Goal: Task Accomplishment & Management: Manage account settings

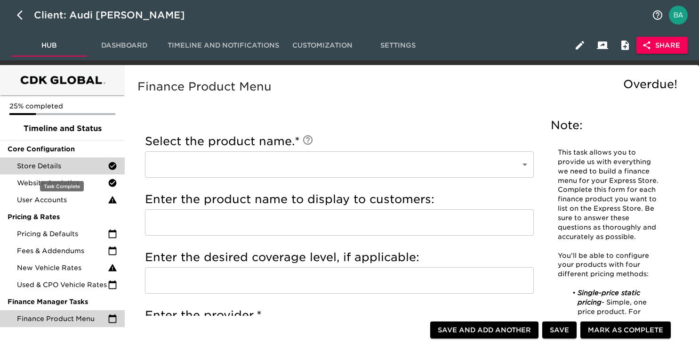
click at [61, 165] on span "Store Details" at bounding box center [62, 165] width 91 height 9
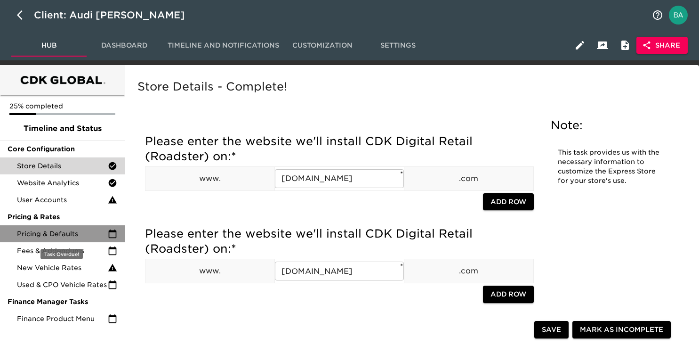
click at [63, 235] on span "Pricing & Defaults" at bounding box center [62, 233] width 91 height 9
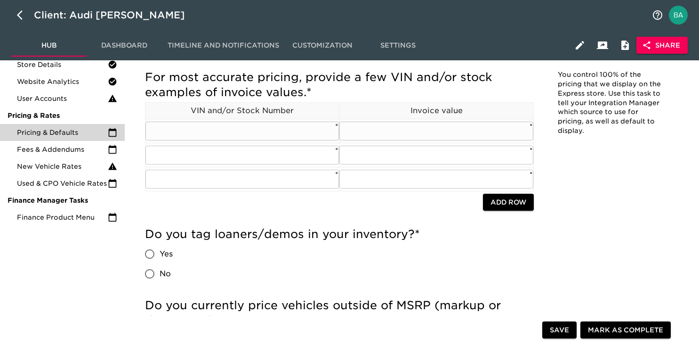
scroll to position [102, 0]
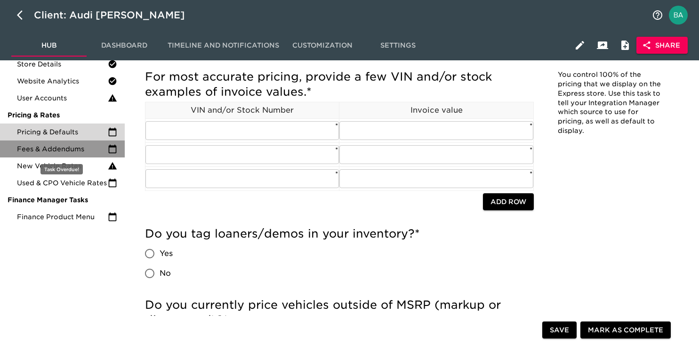
click at [67, 149] on span "Fees & Addendums" at bounding box center [62, 148] width 91 height 9
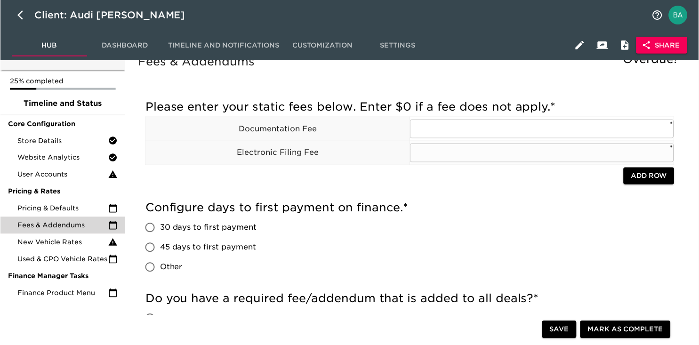
scroll to position [26, 0]
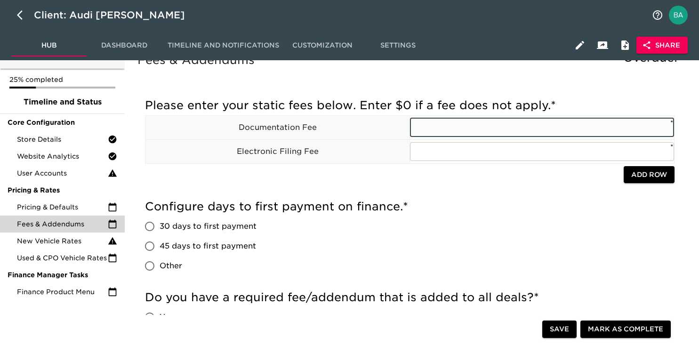
click at [435, 134] on input "text" at bounding box center [542, 127] width 264 height 19
type input "698"
click at [443, 153] on input "text" at bounding box center [542, 151] width 264 height 19
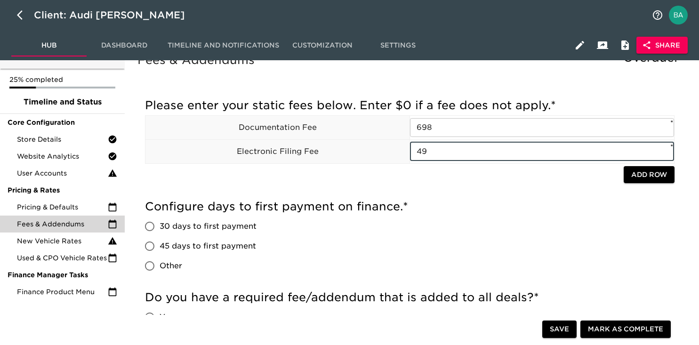
type input "49"
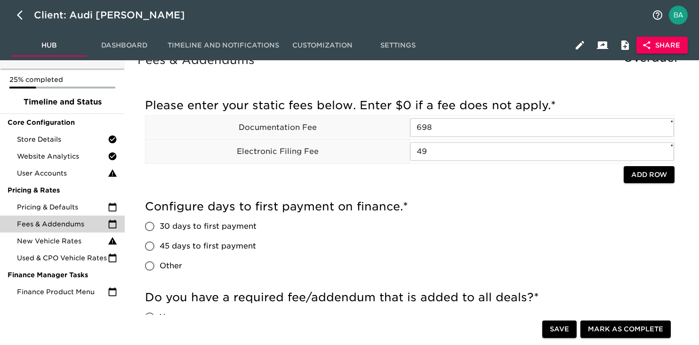
click at [546, 187] on div "Please enter your static fees below. Enter $0 if a fee does not apply. * Docume…" at bounding box center [410, 143] width 530 height 101
click at [561, 324] on span "Save" at bounding box center [559, 330] width 19 height 12
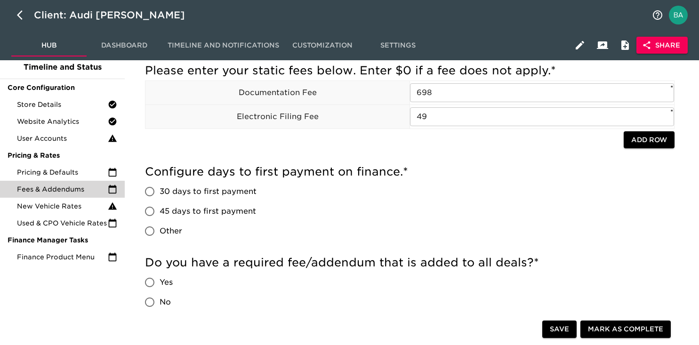
scroll to position [65, 0]
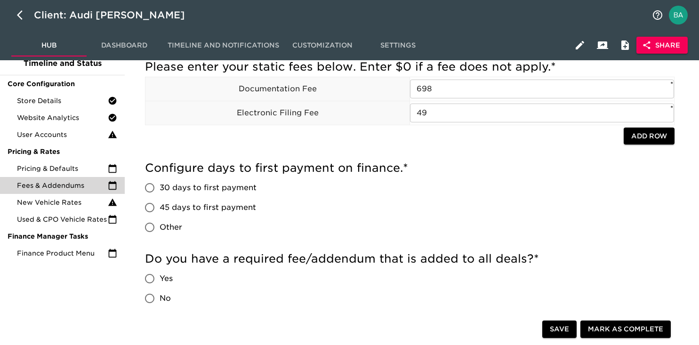
click at [150, 209] on input "45 days to first payment" at bounding box center [150, 208] width 20 height 20
radio input "true"
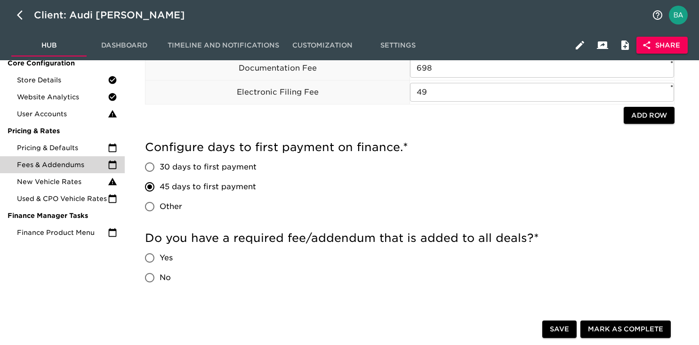
scroll to position [87, 0]
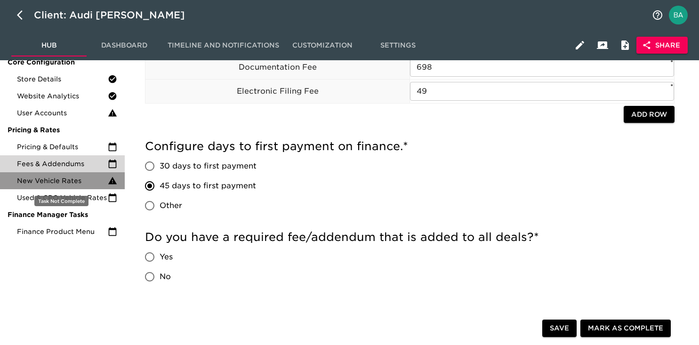
click at [61, 181] on span "New Vehicle Rates" at bounding box center [62, 180] width 91 height 9
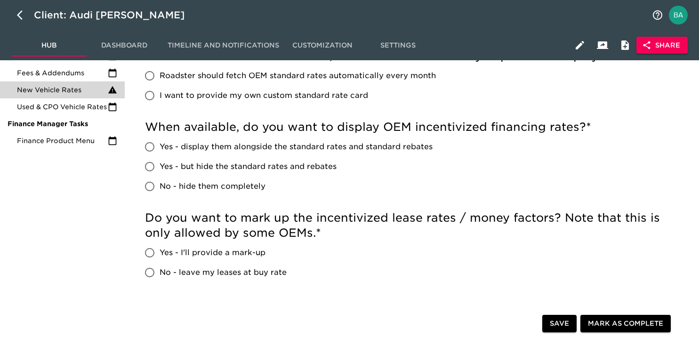
scroll to position [177, 0]
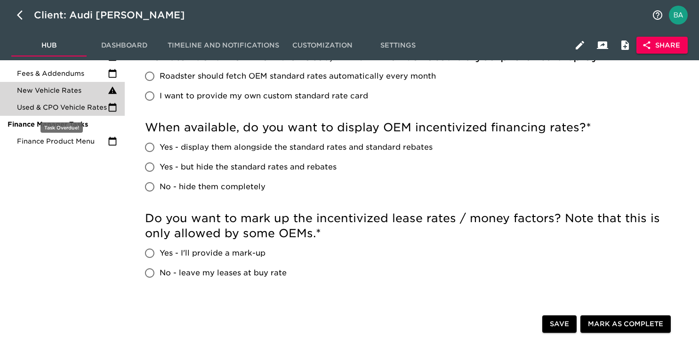
click at [63, 104] on span "Used & CPO Vehicle Rates" at bounding box center [62, 107] width 91 height 9
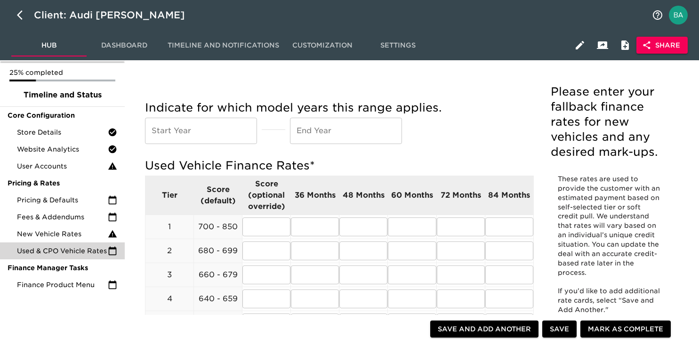
scroll to position [52, 0]
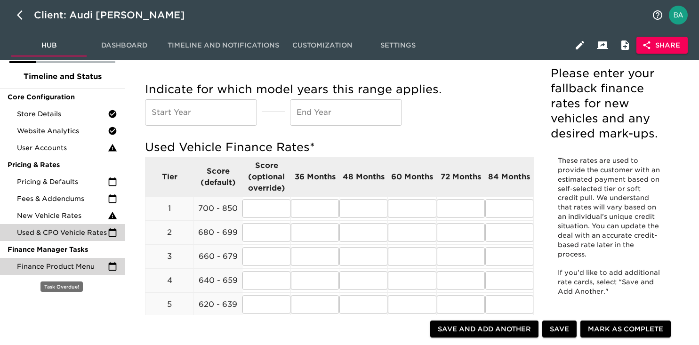
click at [76, 267] on span "Finance Product Menu" at bounding box center [62, 266] width 91 height 9
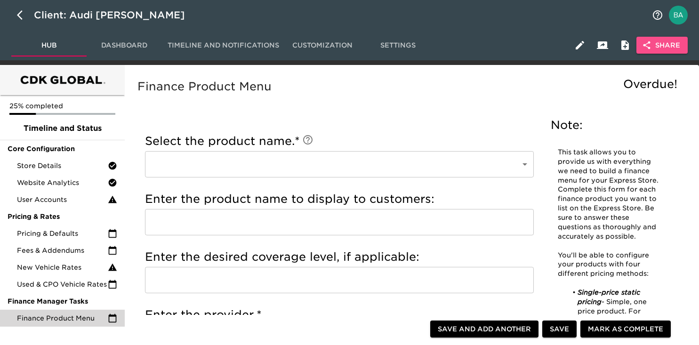
click at [650, 41] on icon "button" at bounding box center [646, 45] width 9 height 9
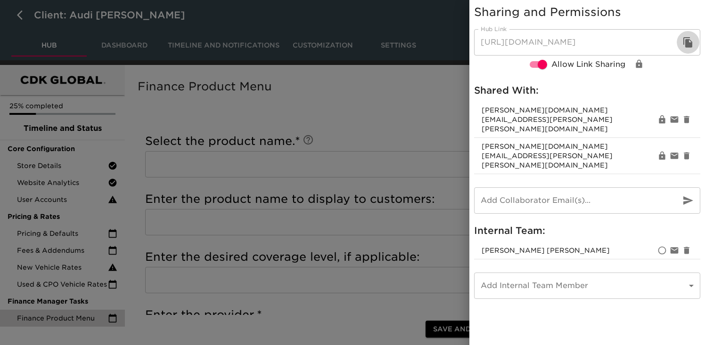
click at [682, 43] on icon "button" at bounding box center [687, 42] width 11 height 11
click at [91, 187] on div at bounding box center [352, 172] width 705 height 345
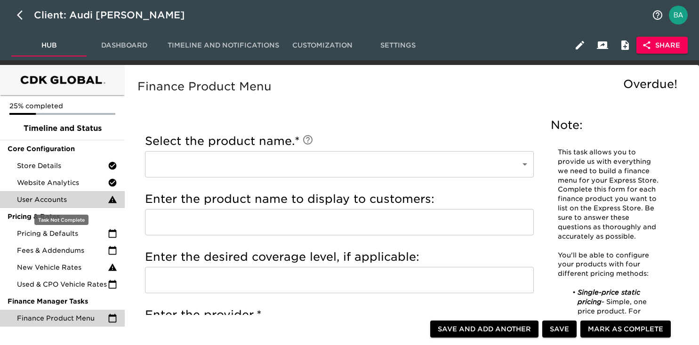
click at [56, 201] on span "User Accounts" at bounding box center [62, 199] width 91 height 9
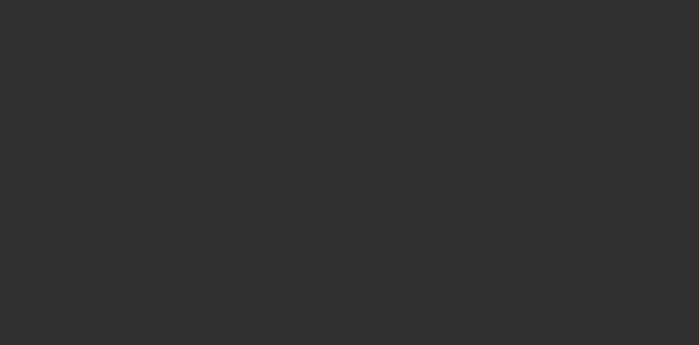
select select "10"
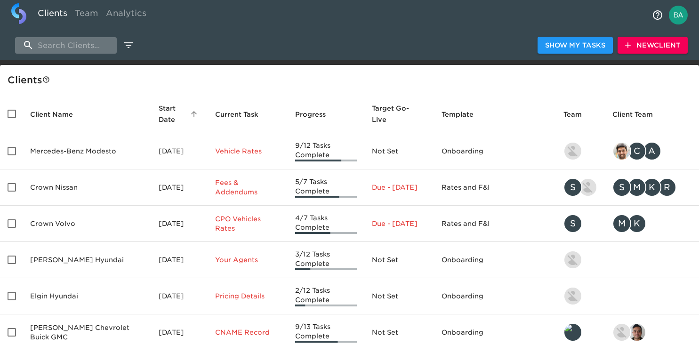
click at [70, 49] on input "search" at bounding box center [66, 45] width 102 height 16
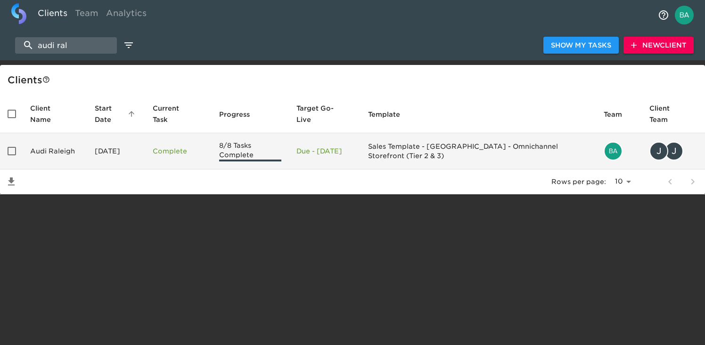
type input "audi ral"
click at [73, 151] on td "Audi Raleigh" at bounding box center [55, 151] width 65 height 36
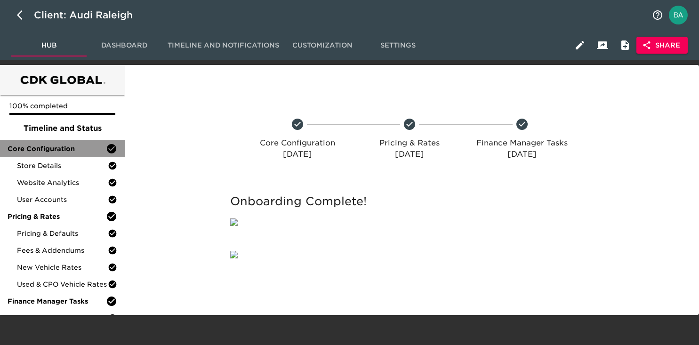
click at [57, 152] on span "Core Configuration" at bounding box center [57, 148] width 98 height 9
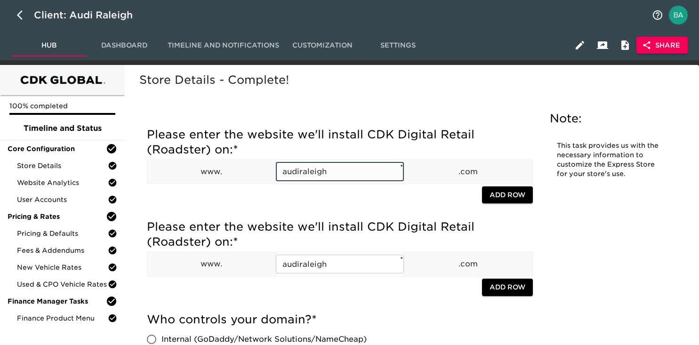
click at [309, 172] on input "audiraleigh" at bounding box center [340, 172] width 128 height 19
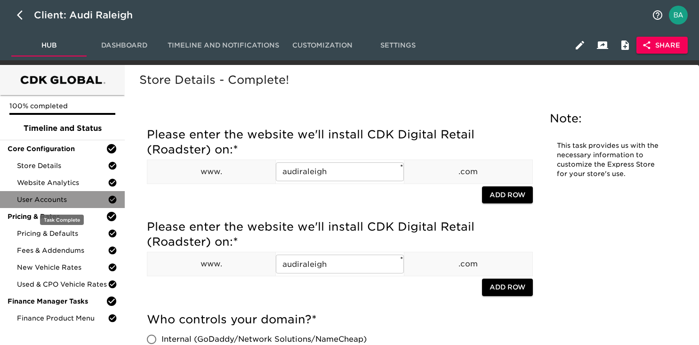
click at [47, 199] on span "User Accounts" at bounding box center [62, 199] width 91 height 9
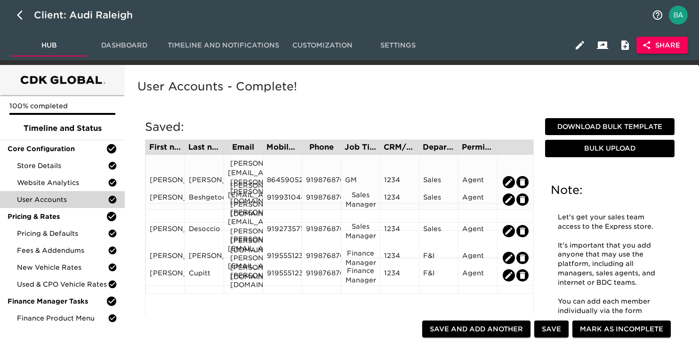
click at [246, 163] on div "Shea.Gramling@holman.com" at bounding box center [243, 182] width 31 height 47
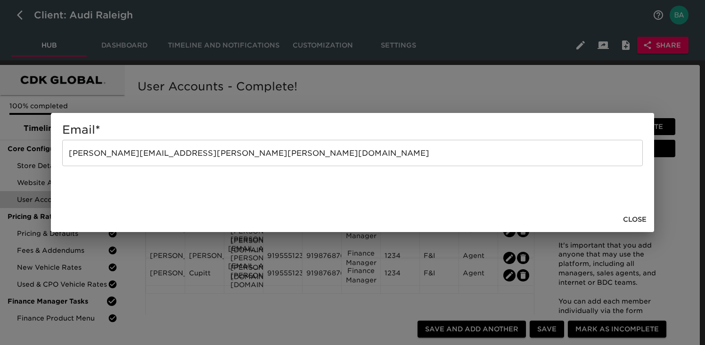
click at [168, 156] on input "Shea.Gramling@holman.com" at bounding box center [352, 153] width 580 height 26
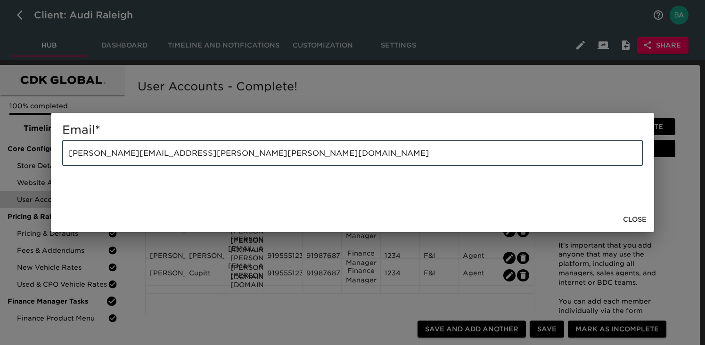
click at [168, 156] on input "Shea.Gramling@holman.com" at bounding box center [352, 153] width 580 height 26
click at [165, 94] on div "Email * Shea.Gramling@holman.com ​ Close" at bounding box center [352, 172] width 705 height 345
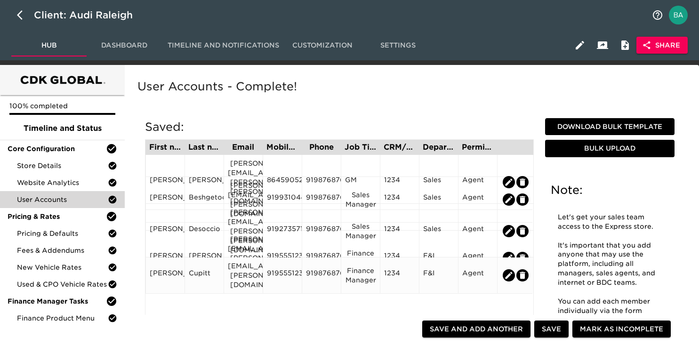
scroll to position [24, 0]
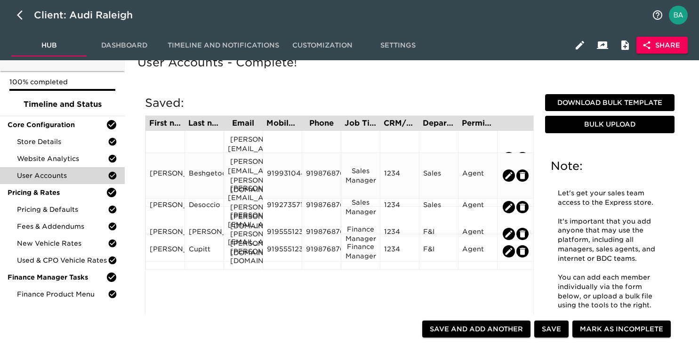
click at [254, 163] on div "Harry.Besh@holman.com" at bounding box center [243, 176] width 31 height 38
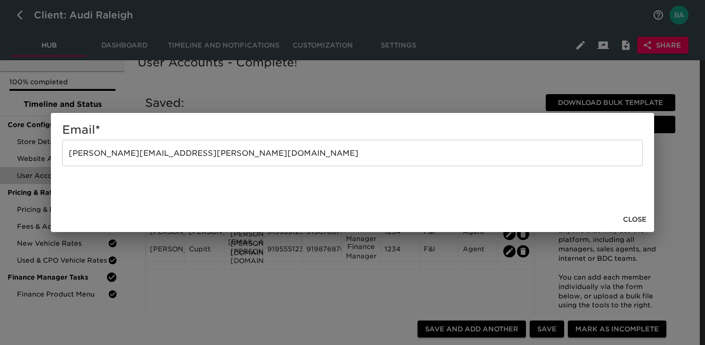
click at [155, 158] on input "Harry.Besh@holman.com" at bounding box center [352, 153] width 580 height 26
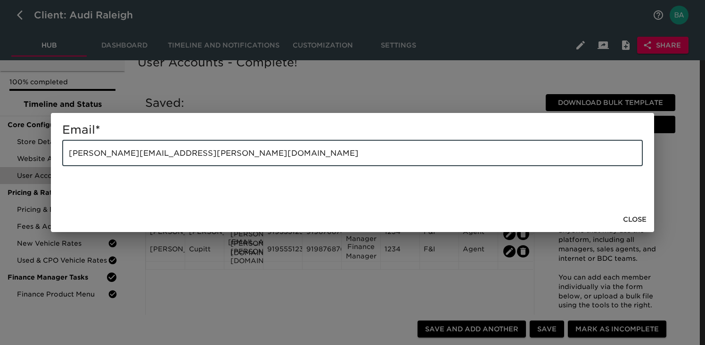
click at [155, 158] on input "Harry.Besh@holman.com" at bounding box center [352, 153] width 580 height 26
click at [334, 83] on div "Email * Harry.Besh@holman.com ​ Close" at bounding box center [352, 172] width 705 height 345
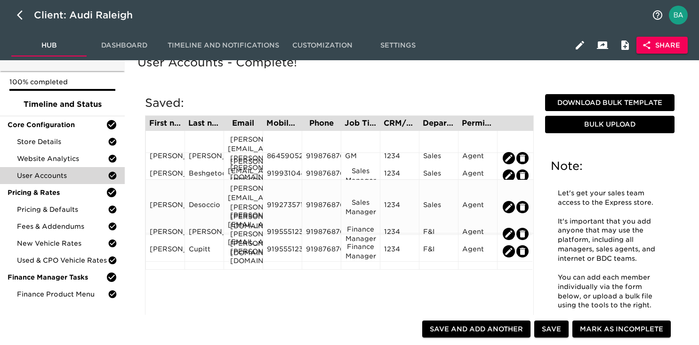
click at [239, 191] on div "Julianne.Desocio@holman.com" at bounding box center [243, 207] width 31 height 47
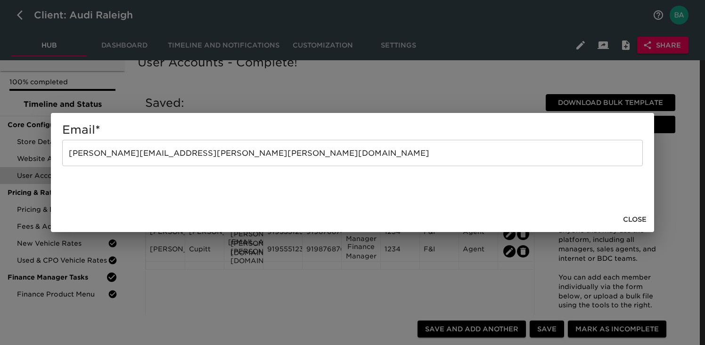
click at [164, 154] on input "Julianne.Desocio@holman.com" at bounding box center [352, 153] width 580 height 26
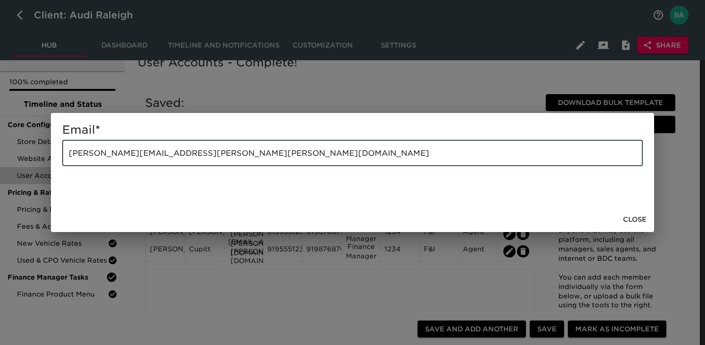
click at [164, 154] on input "Julianne.Desocio@holman.com" at bounding box center [352, 153] width 580 height 26
click at [272, 92] on div "Email * Julianne.Desocio@holman.com ​ Close" at bounding box center [352, 172] width 705 height 345
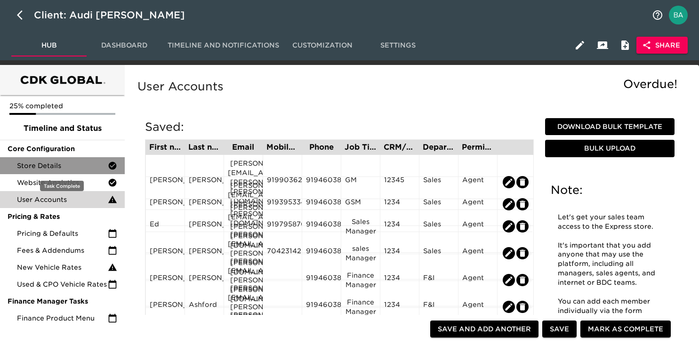
click at [42, 164] on span "Store Details" at bounding box center [62, 165] width 91 height 9
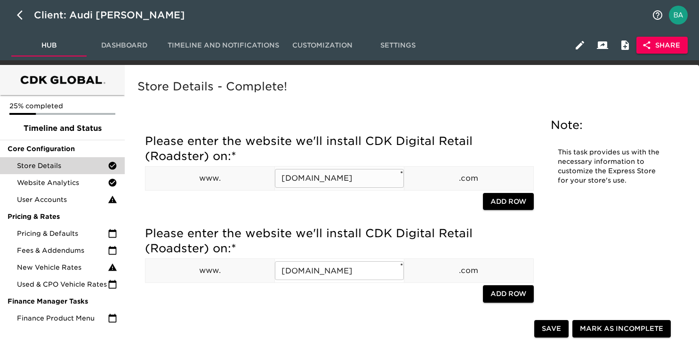
click at [314, 180] on input "audicary.com" at bounding box center [339, 178] width 129 height 19
click at [314, 179] on input "audicary.com" at bounding box center [339, 178] width 129 height 19
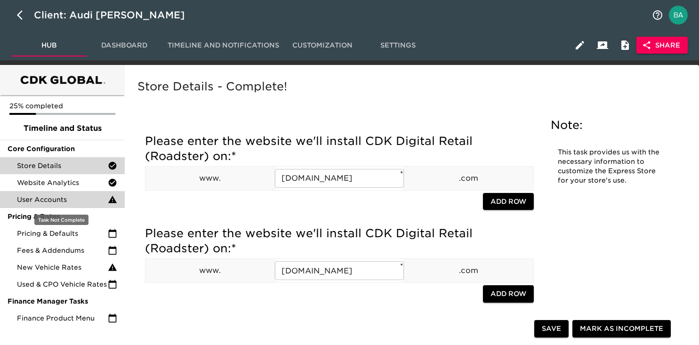
click at [58, 204] on span "User Accounts" at bounding box center [62, 199] width 91 height 9
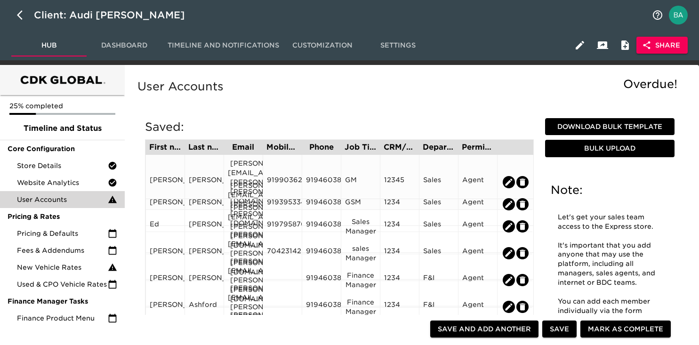
click at [249, 162] on div "Cedric.Wolber@holman.com" at bounding box center [243, 182] width 31 height 47
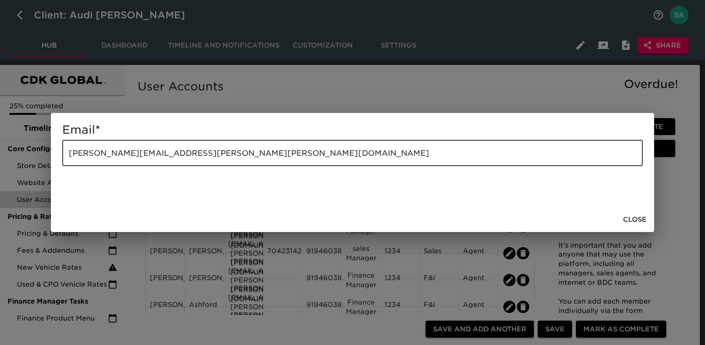
click at [143, 153] on input "Cedric.Wolber@holman.com" at bounding box center [352, 153] width 580 height 26
click at [232, 99] on div "Email * Cedric.Wolber@holman.com ​ Close" at bounding box center [352, 172] width 705 height 345
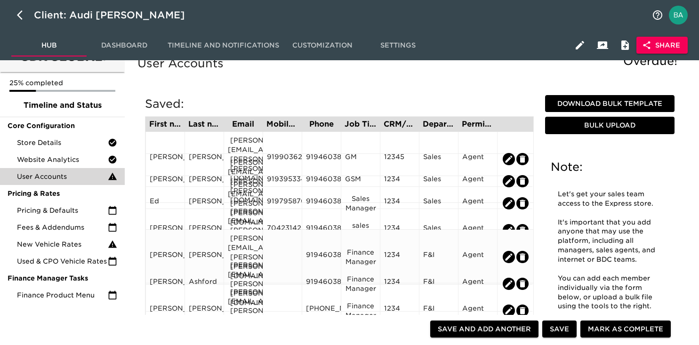
scroll to position [44, 0]
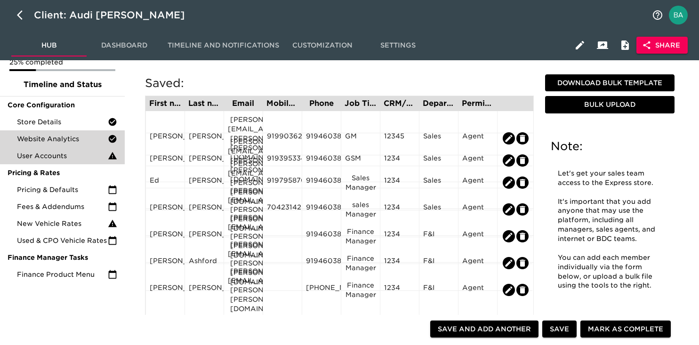
click at [67, 132] on div "Website Analytics" at bounding box center [62, 138] width 125 height 17
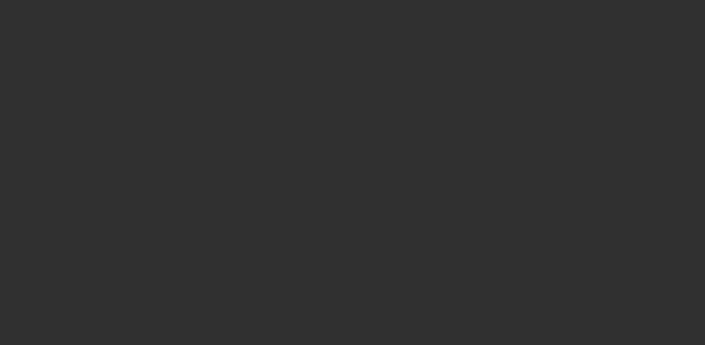
select select "10"
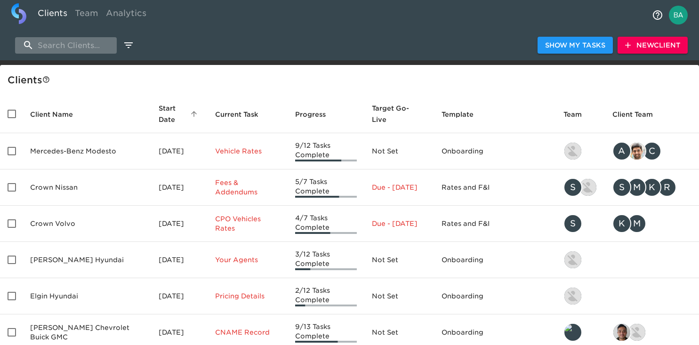
click at [98, 45] on input "search" at bounding box center [66, 45] width 102 height 16
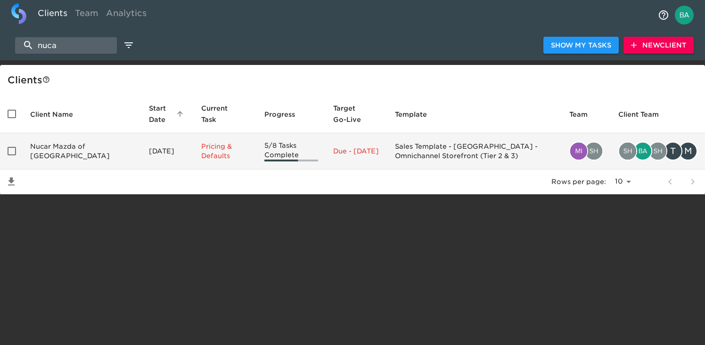
type input "nuca"
click at [94, 154] on td "Nucar Mazda of [GEOGRAPHIC_DATA]" at bounding box center [82, 151] width 119 height 36
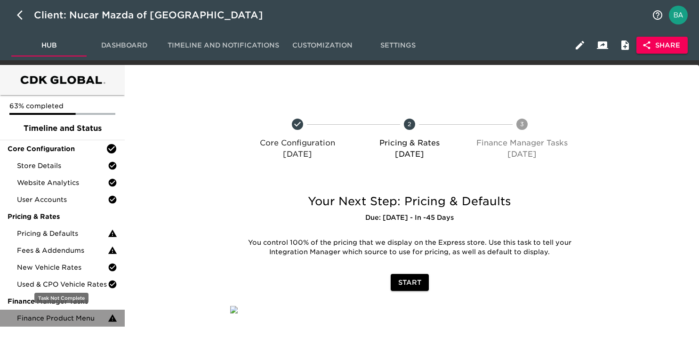
click at [55, 314] on span "Finance Product Menu" at bounding box center [62, 318] width 91 height 9
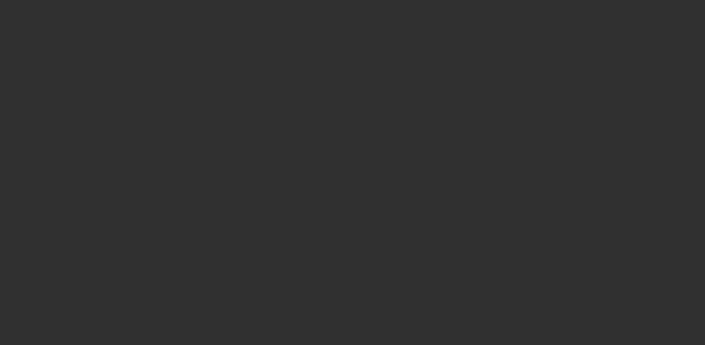
select select "10"
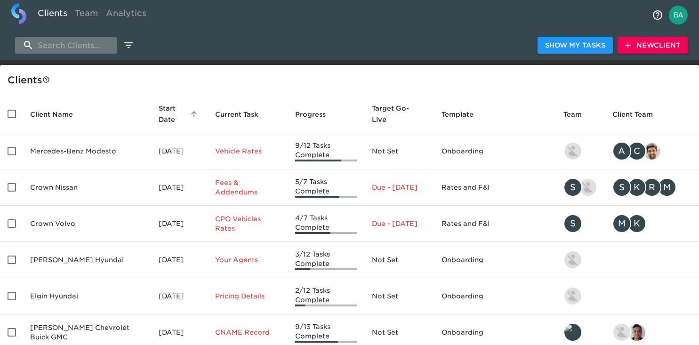
click at [74, 40] on input "search" at bounding box center [66, 45] width 102 height 16
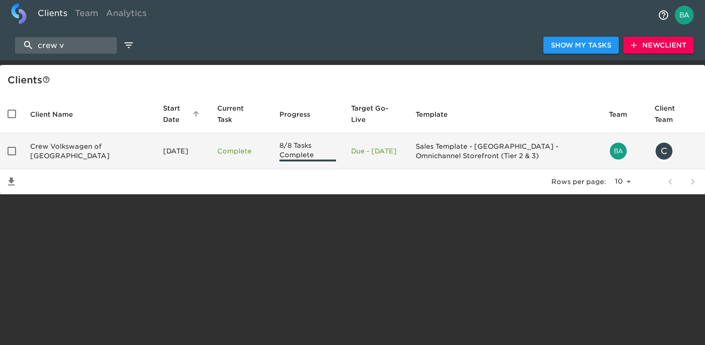
type input "crew v"
click at [47, 152] on td "Crew Volkswagen of [GEOGRAPHIC_DATA]" at bounding box center [89, 151] width 133 height 36
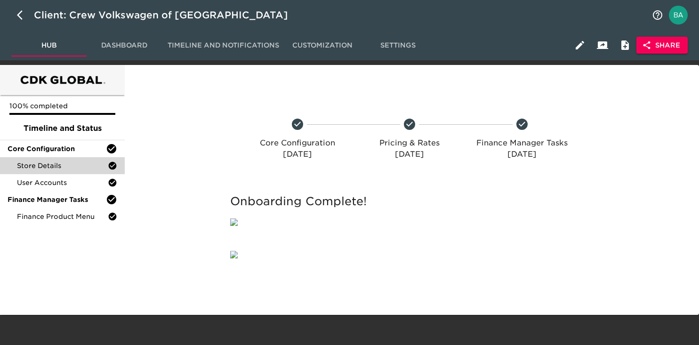
click at [57, 161] on span "Store Details" at bounding box center [62, 165] width 91 height 9
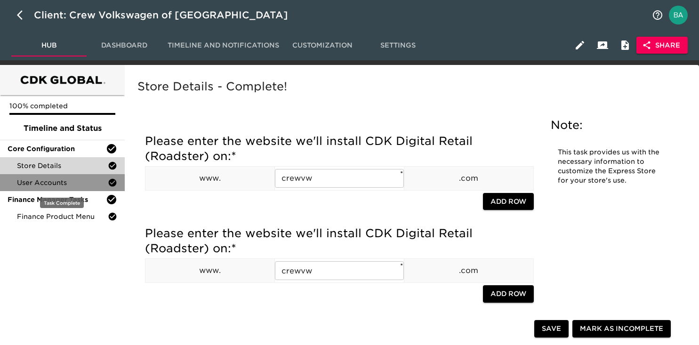
click at [44, 179] on span "User Accounts" at bounding box center [62, 182] width 91 height 9
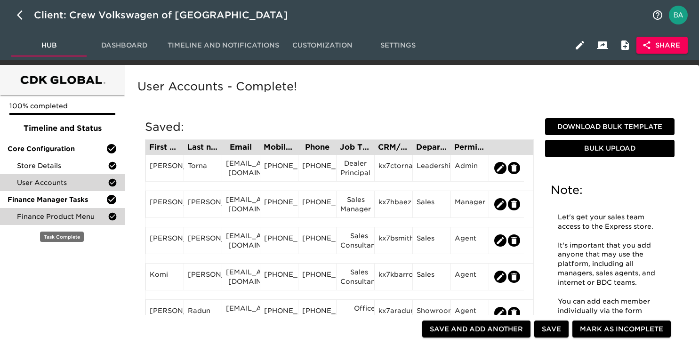
click at [83, 217] on span "Finance Product Menu" at bounding box center [62, 216] width 91 height 9
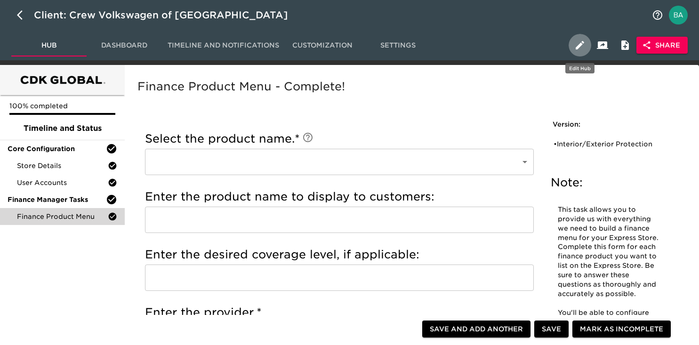
click at [578, 43] on icon "button" at bounding box center [580, 45] width 11 height 11
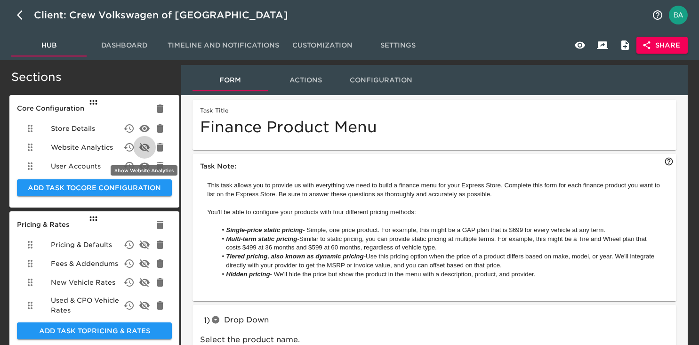
click at [142, 146] on icon "delete" at bounding box center [144, 147] width 10 height 9
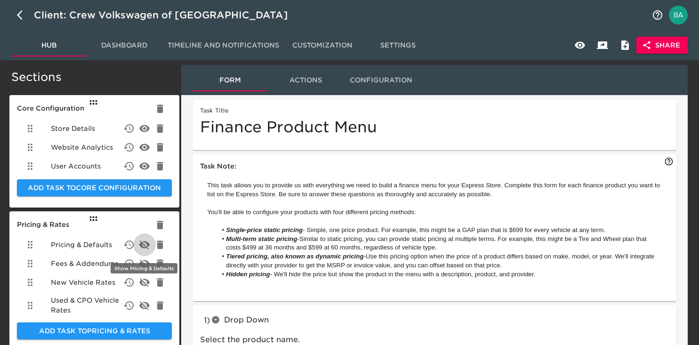
click at [145, 247] on icon "delete" at bounding box center [144, 245] width 10 height 9
click at [144, 263] on icon "delete" at bounding box center [144, 263] width 11 height 11
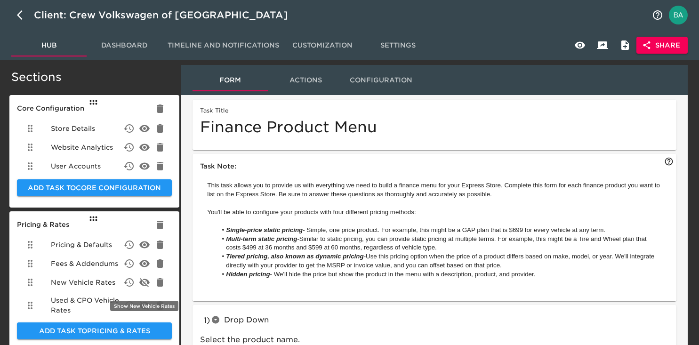
click at [144, 282] on icon "delete" at bounding box center [144, 282] width 11 height 11
click at [145, 307] on icon "delete" at bounding box center [144, 305] width 10 height 9
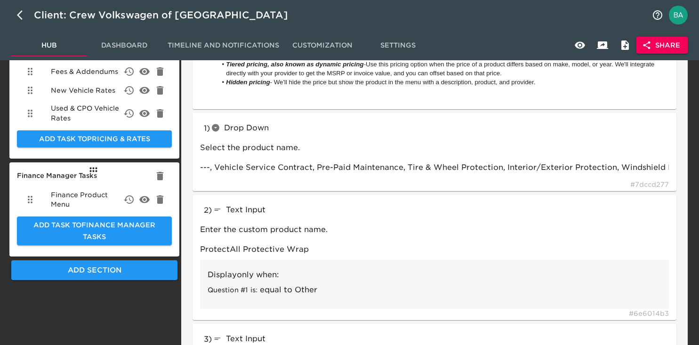
scroll to position [237, 0]
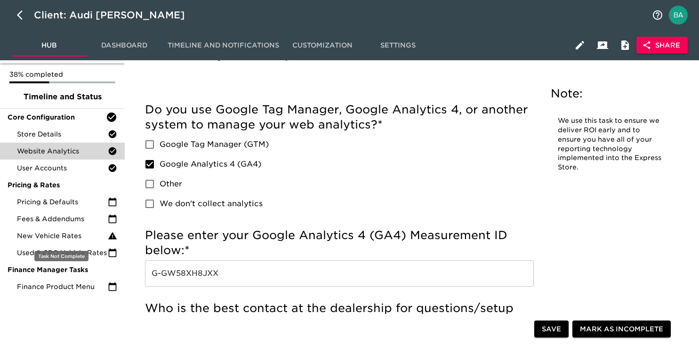
scroll to position [47, 0]
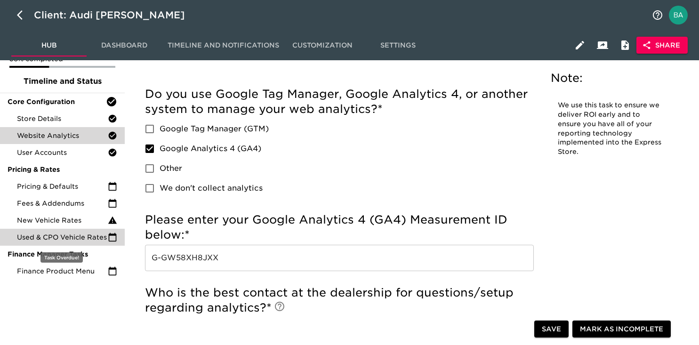
click at [73, 236] on span "Used & CPO Vehicle Rates" at bounding box center [62, 237] width 91 height 9
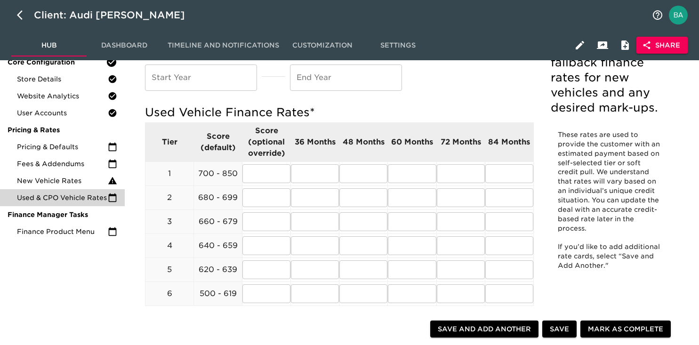
scroll to position [50, 0]
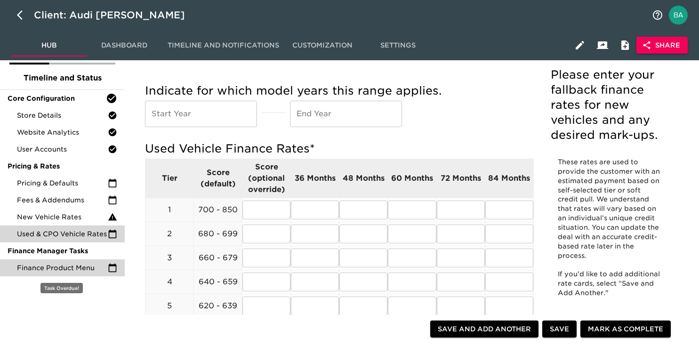
click at [73, 274] on div "Finance Product Menu" at bounding box center [62, 268] width 125 height 17
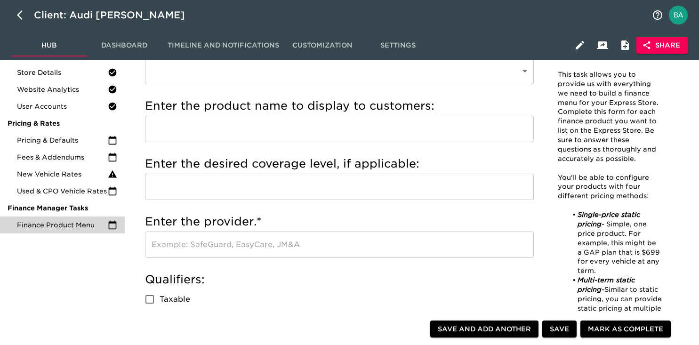
scroll to position [102, 0]
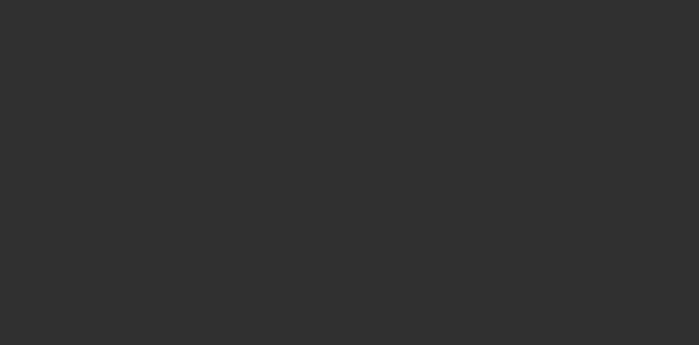
select select "10"
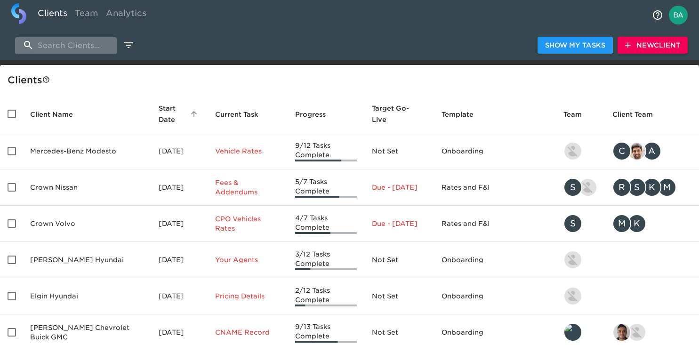
click at [79, 43] on input "search" at bounding box center [66, 45] width 102 height 16
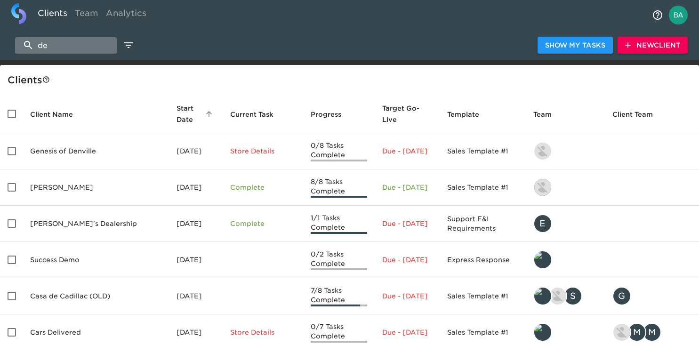
type input "d"
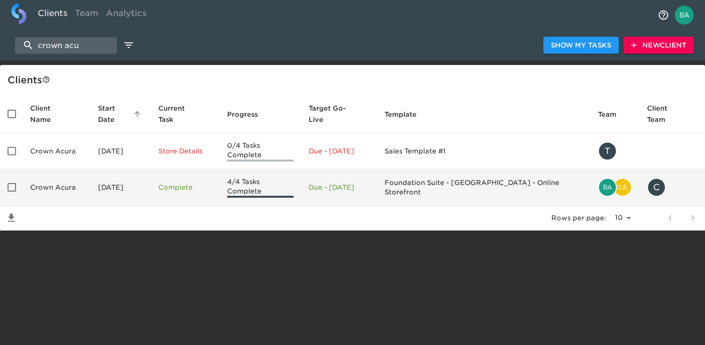
type input "crown acu"
click at [49, 170] on td "Crown Acura" at bounding box center [57, 188] width 68 height 36
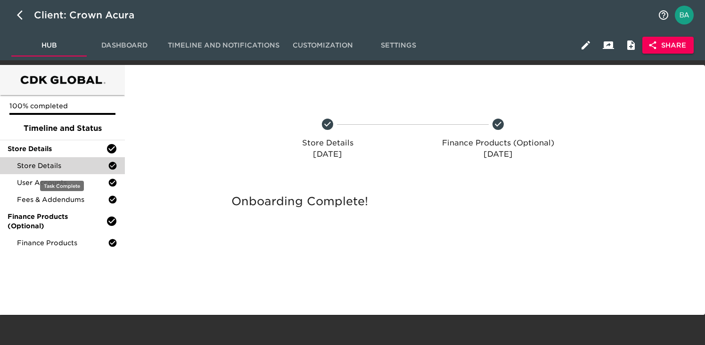
click at [54, 165] on span "Store Details" at bounding box center [62, 165] width 91 height 9
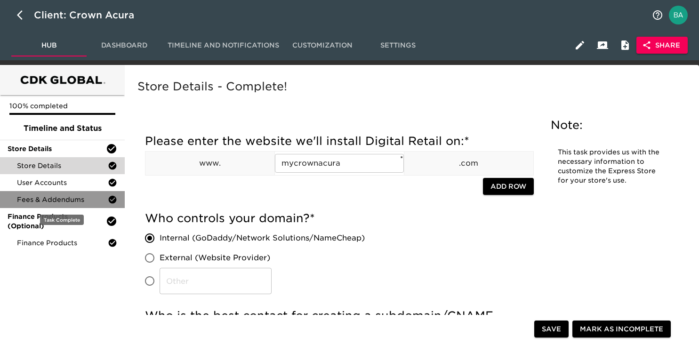
click at [49, 197] on span "Fees & Addendums" at bounding box center [62, 199] width 91 height 9
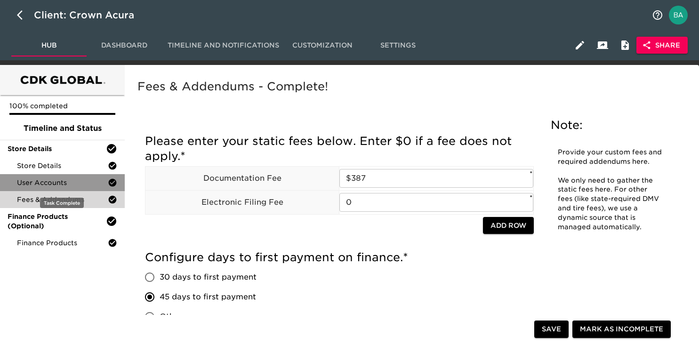
click at [48, 185] on span "User Accounts" at bounding box center [62, 182] width 91 height 9
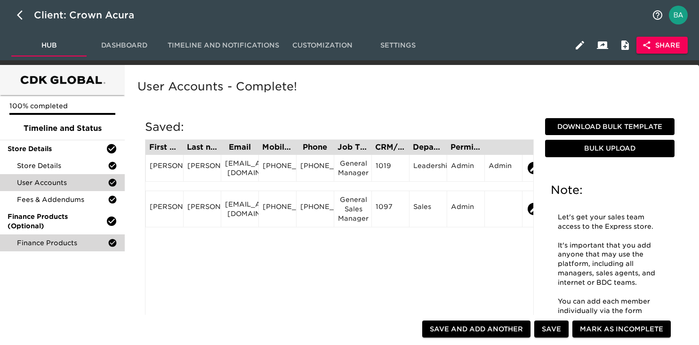
click at [49, 240] on span "Finance Products" at bounding box center [62, 242] width 91 height 9
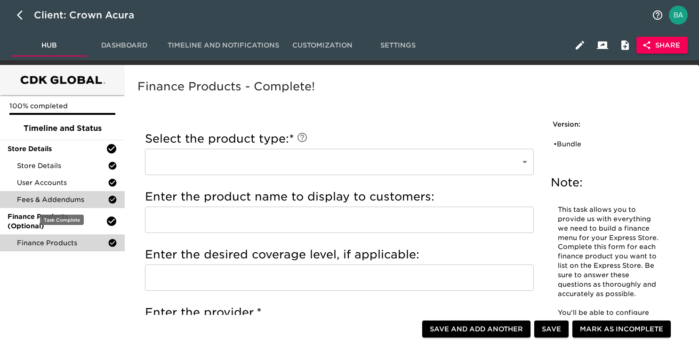
click at [54, 199] on span "Fees & Addendums" at bounding box center [62, 199] width 91 height 9
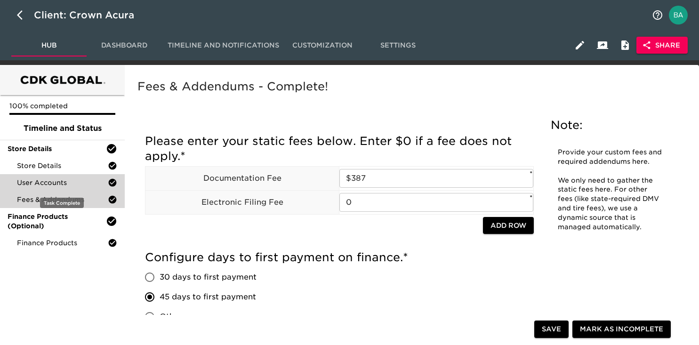
click at [63, 185] on span "User Accounts" at bounding box center [62, 182] width 91 height 9
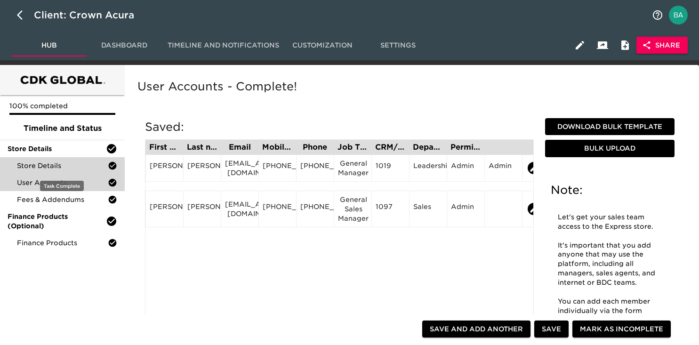
click at [37, 168] on span "Store Details" at bounding box center [62, 165] width 91 height 9
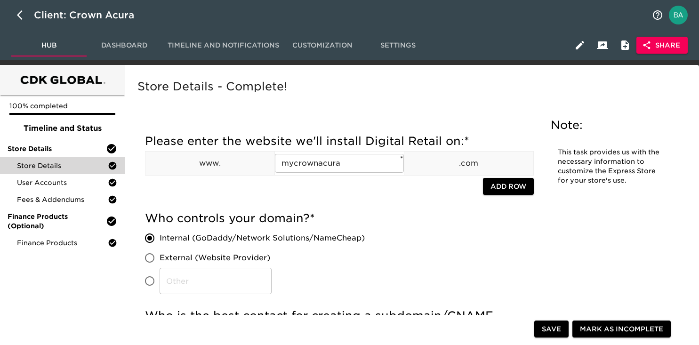
click at [657, 45] on span "Share" at bounding box center [662, 46] width 36 height 12
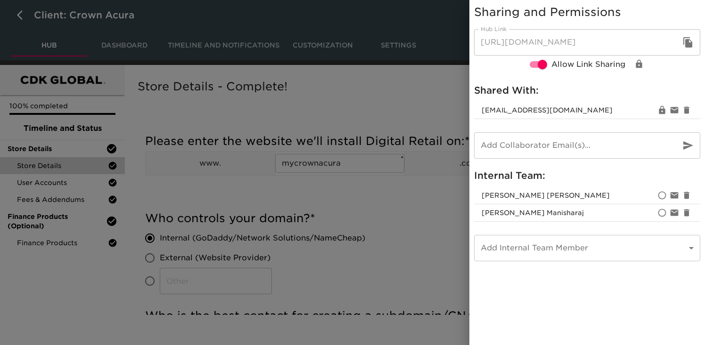
click at [689, 37] on icon "button" at bounding box center [687, 42] width 11 height 11
click at [176, 115] on div at bounding box center [352, 172] width 705 height 345
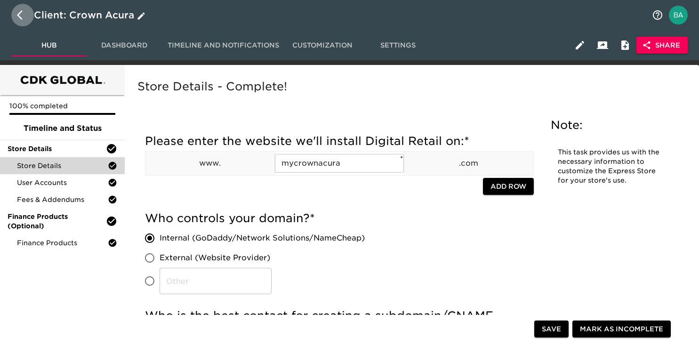
click at [21, 16] on icon "button" at bounding box center [22, 14] width 11 height 11
select select "10"
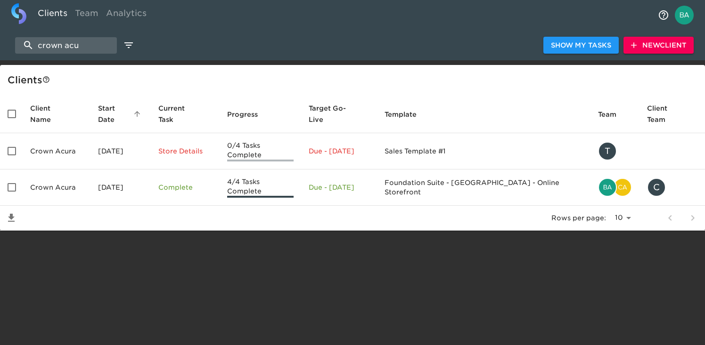
click at [645, 47] on span "New Client" at bounding box center [658, 46] width 55 height 12
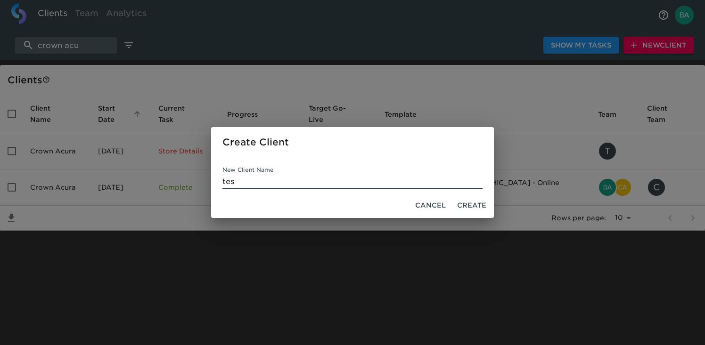
type input "test"
click at [287, 181] on input "test" at bounding box center [352, 181] width 260 height 15
click at [155, 211] on div "Create Client New Client Name Cancel Create" at bounding box center [352, 172] width 705 height 345
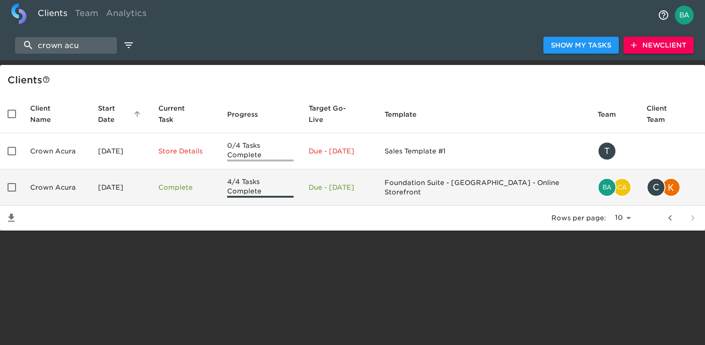
click at [67, 171] on td "Crown Acura" at bounding box center [57, 188] width 68 height 36
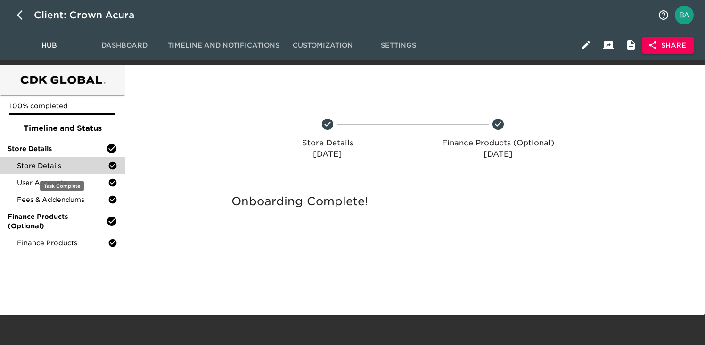
click at [66, 164] on span "Store Details" at bounding box center [62, 165] width 91 height 9
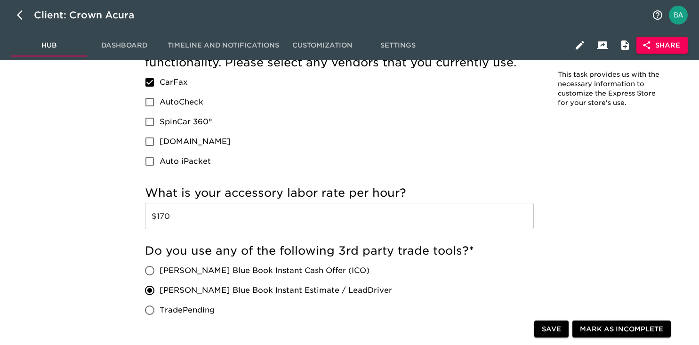
scroll to position [954, 0]
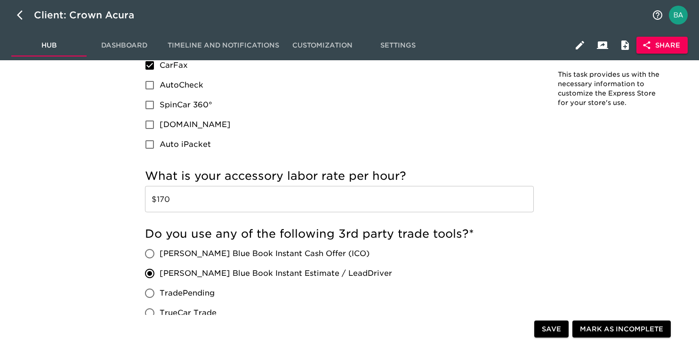
click at [166, 202] on input "$170" at bounding box center [339, 199] width 389 height 26
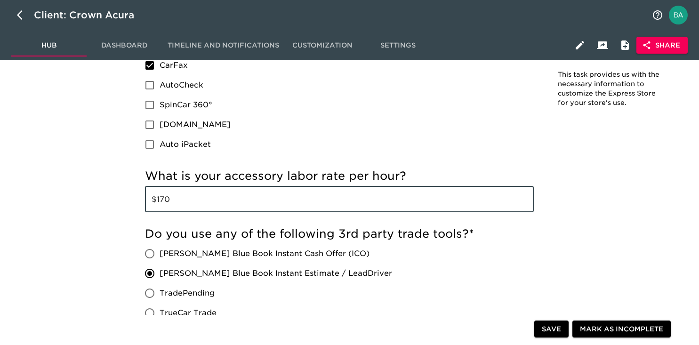
click at [166, 202] on input "$170" at bounding box center [339, 199] width 389 height 26
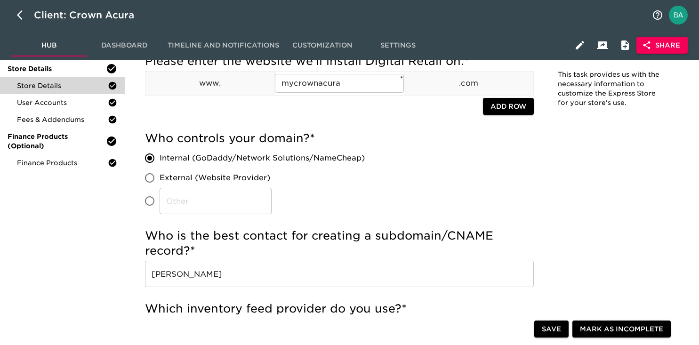
scroll to position [0, 0]
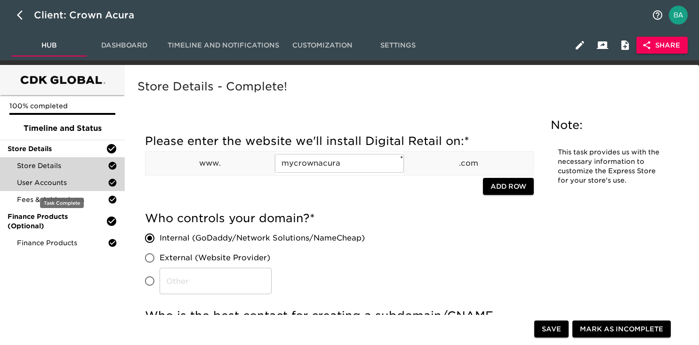
click at [59, 184] on span "User Accounts" at bounding box center [62, 182] width 91 height 9
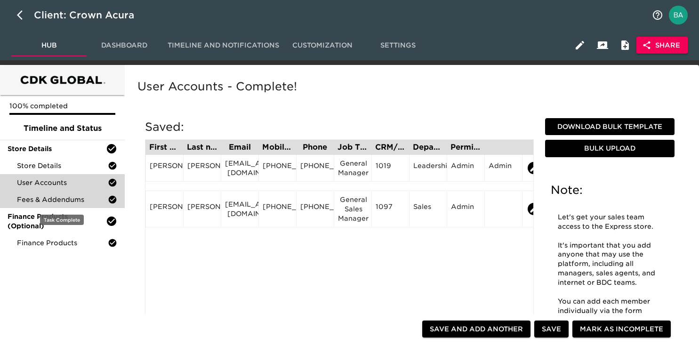
click at [67, 203] on span "Fees & Addendums" at bounding box center [62, 199] width 91 height 9
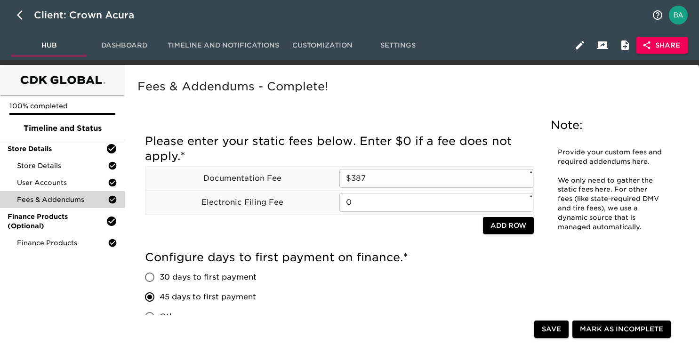
click at [360, 175] on input "$387" at bounding box center [437, 178] width 194 height 19
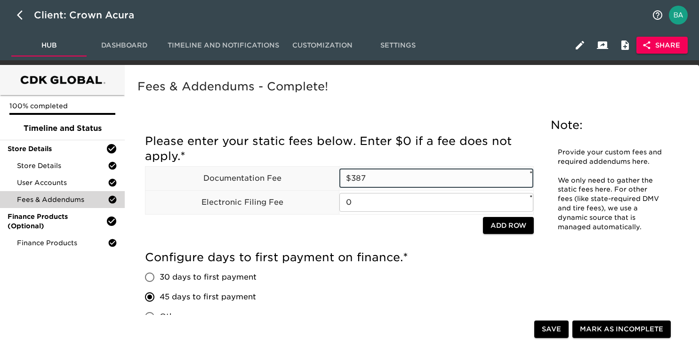
click at [360, 175] on input "$387" at bounding box center [437, 178] width 194 height 19
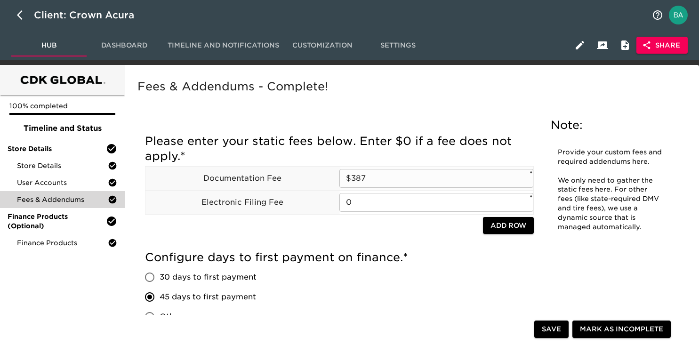
click at [361, 182] on input "$387" at bounding box center [437, 178] width 194 height 19
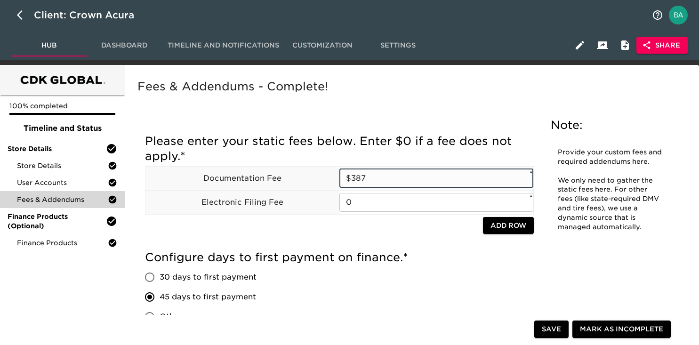
click at [361, 182] on input "$387" at bounding box center [437, 178] width 194 height 19
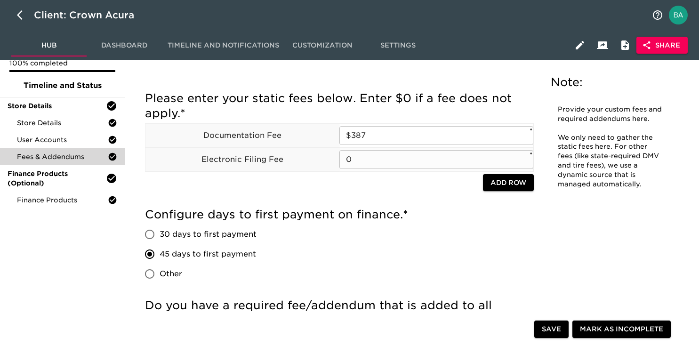
scroll to position [37, 0]
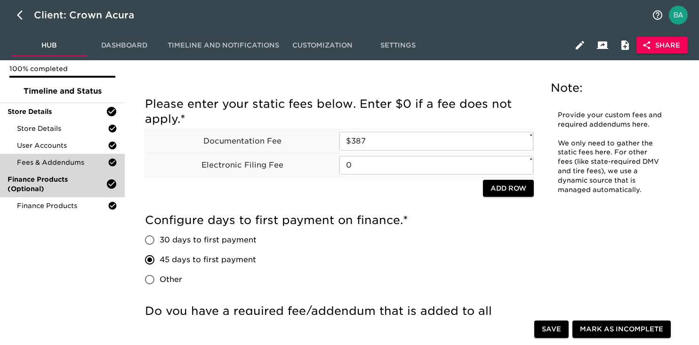
click at [44, 186] on span "Finance Products (Optional)" at bounding box center [57, 184] width 98 height 19
